Goal: Task Accomplishment & Management: Use online tool/utility

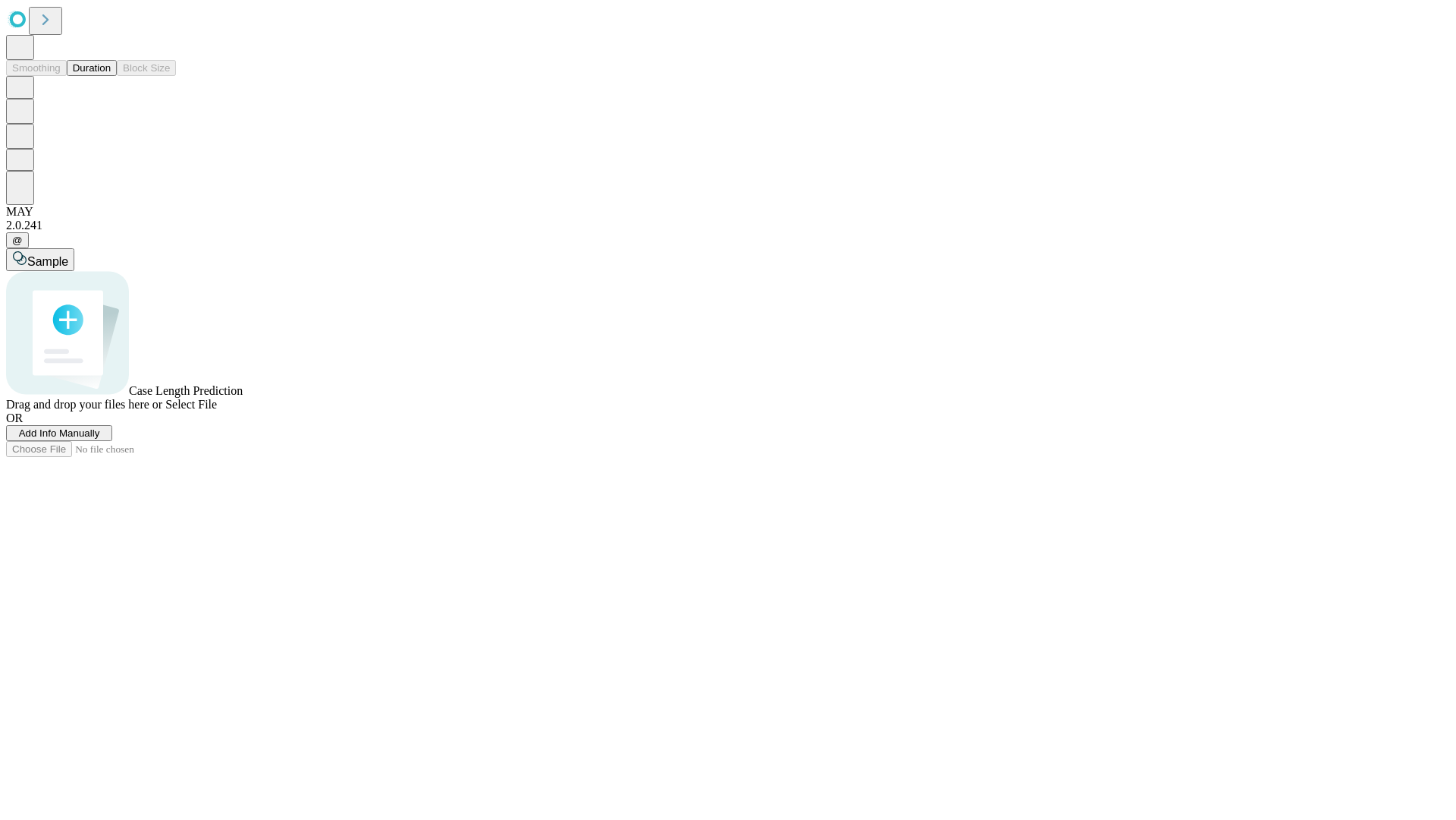
click at [100, 439] on span "Add Info Manually" at bounding box center [60, 433] width 81 height 11
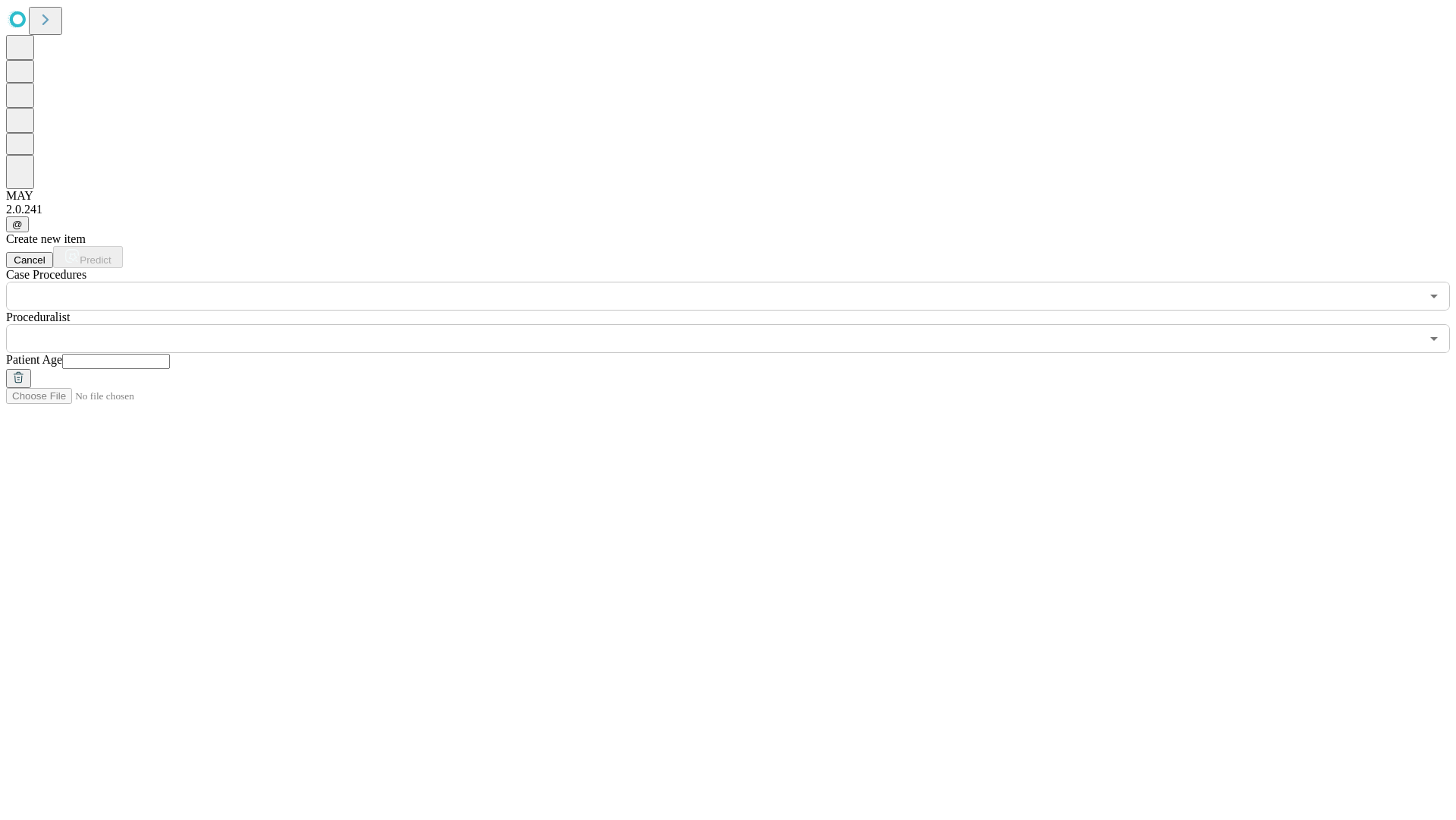
click at [170, 353] on input "text" at bounding box center [116, 361] width 108 height 15
type input "*"
click at [739, 324] on input "text" at bounding box center [714, 338] width 1415 height 29
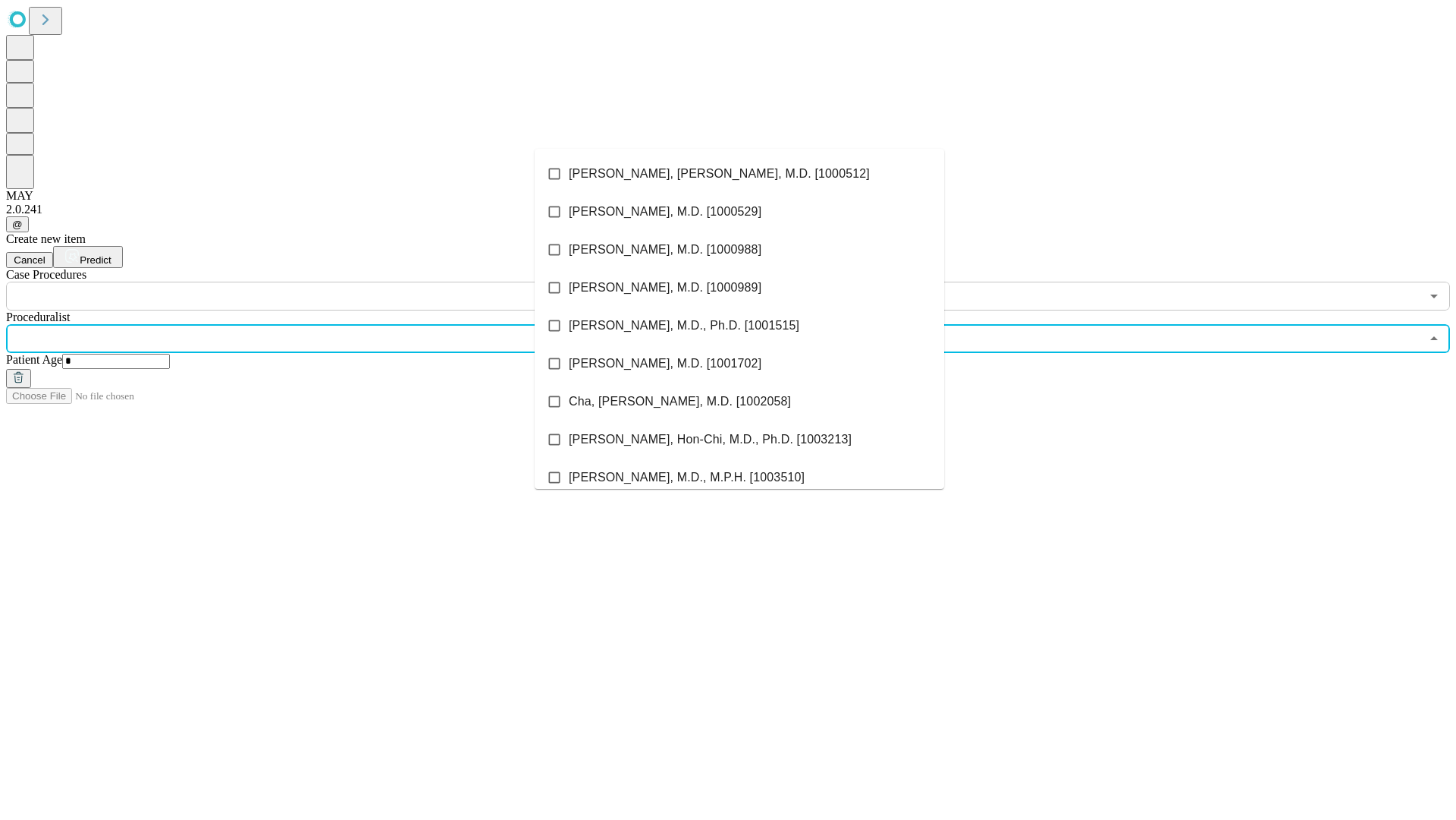
click at [739, 174] on li "[PERSON_NAME], [PERSON_NAME], M.D. [1000512]" at bounding box center [739, 173] width 409 height 38
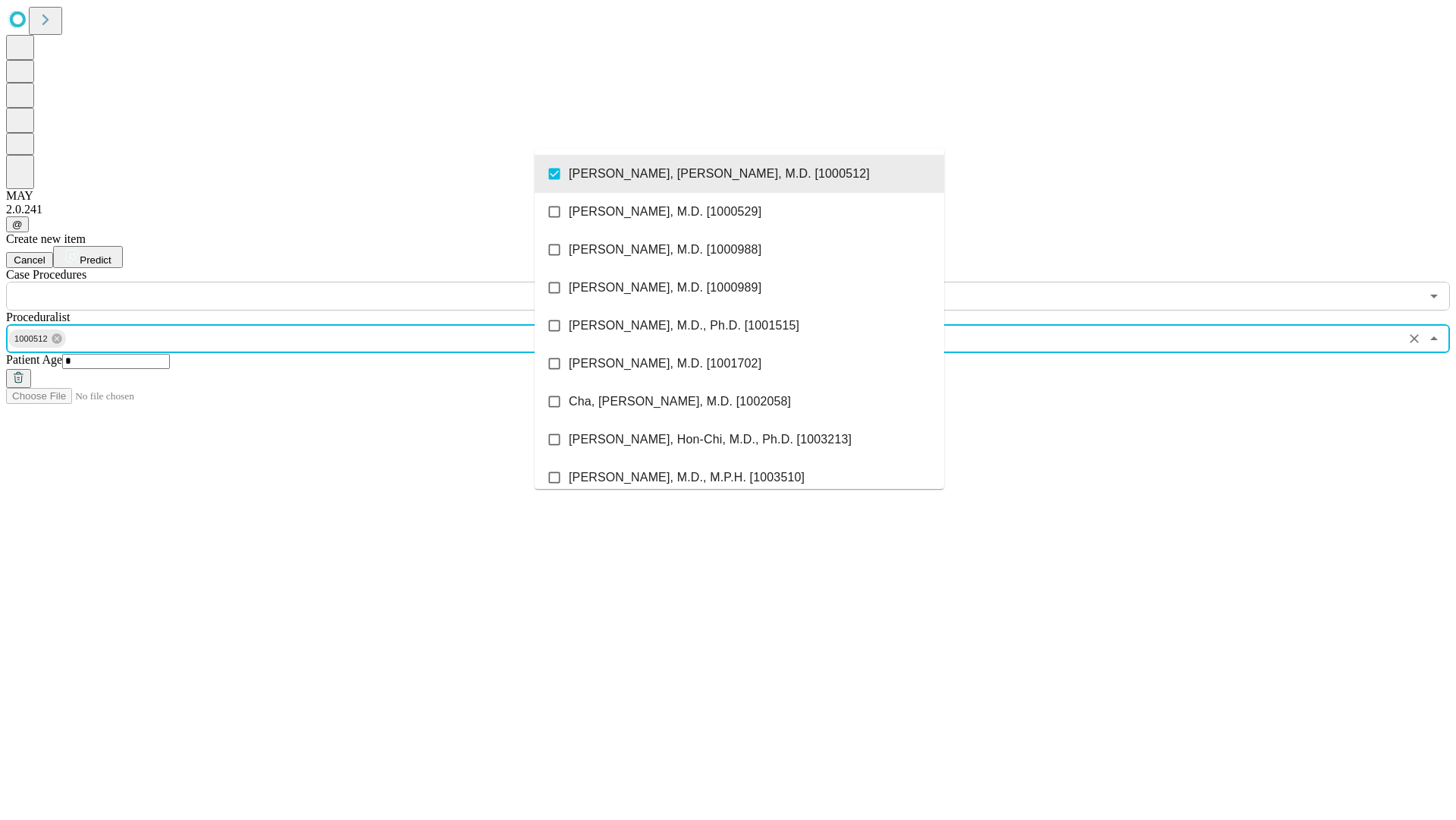
click at [318, 282] on input "text" at bounding box center [714, 295] width 1415 height 29
